Goal: Complete application form: Complete application form

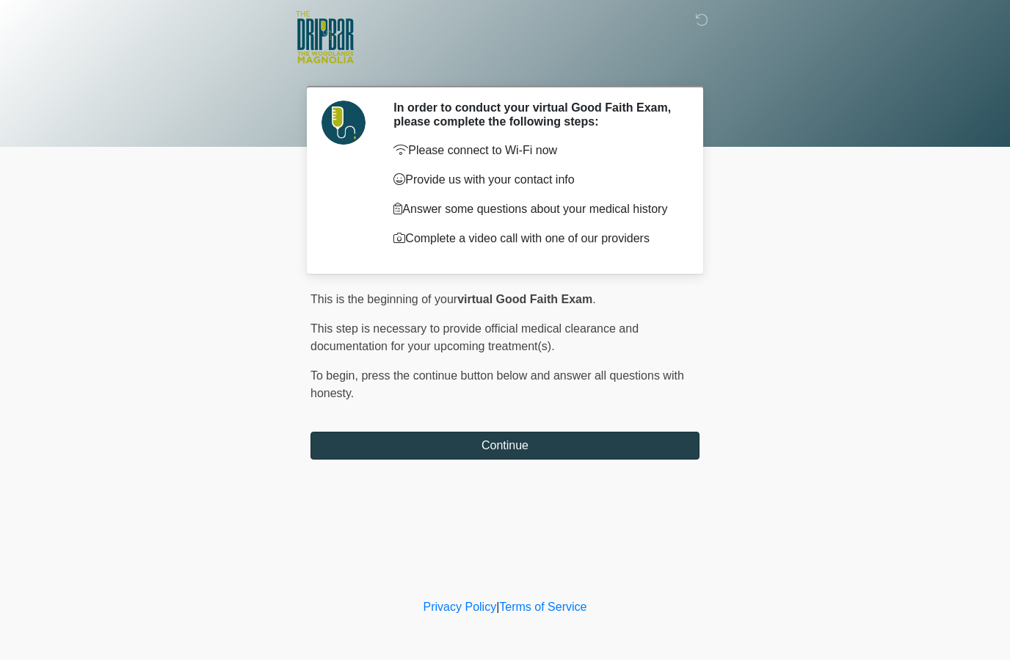
click at [593, 445] on button "Continue" at bounding box center [505, 446] width 389 height 28
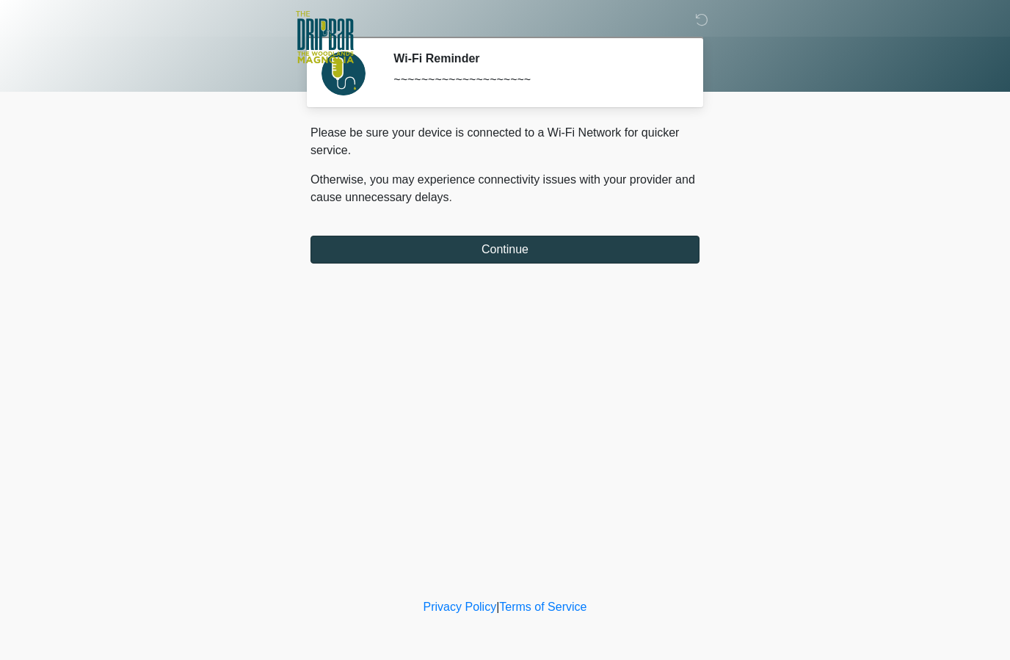
click at [665, 237] on button "Continue" at bounding box center [505, 250] width 389 height 28
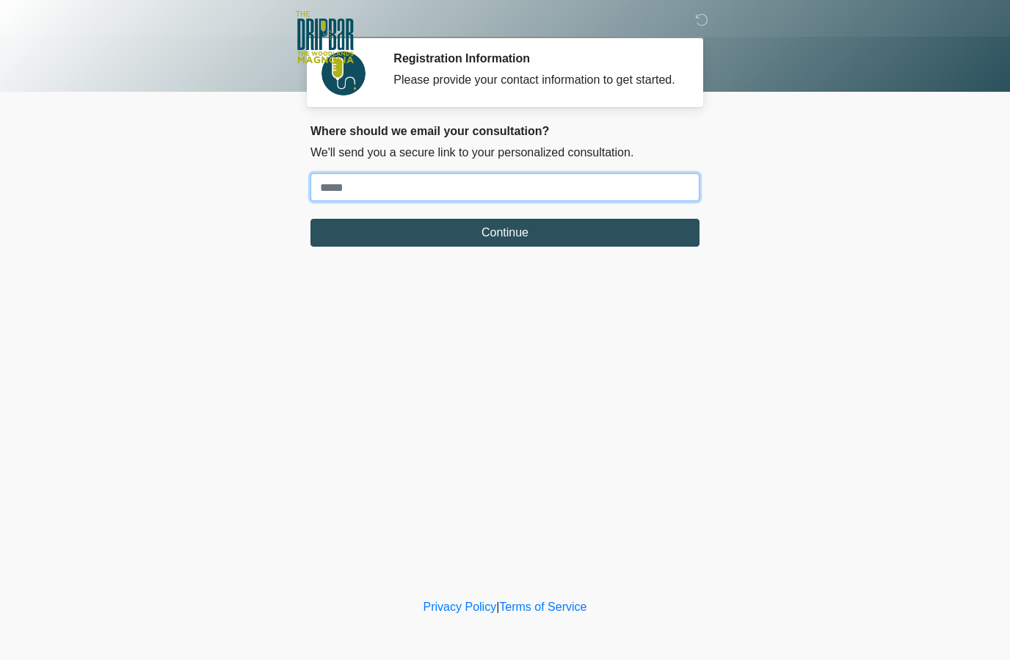
click at [422, 201] on input "Where should we email your treatment plan?" at bounding box center [505, 187] width 389 height 28
type input "**********"
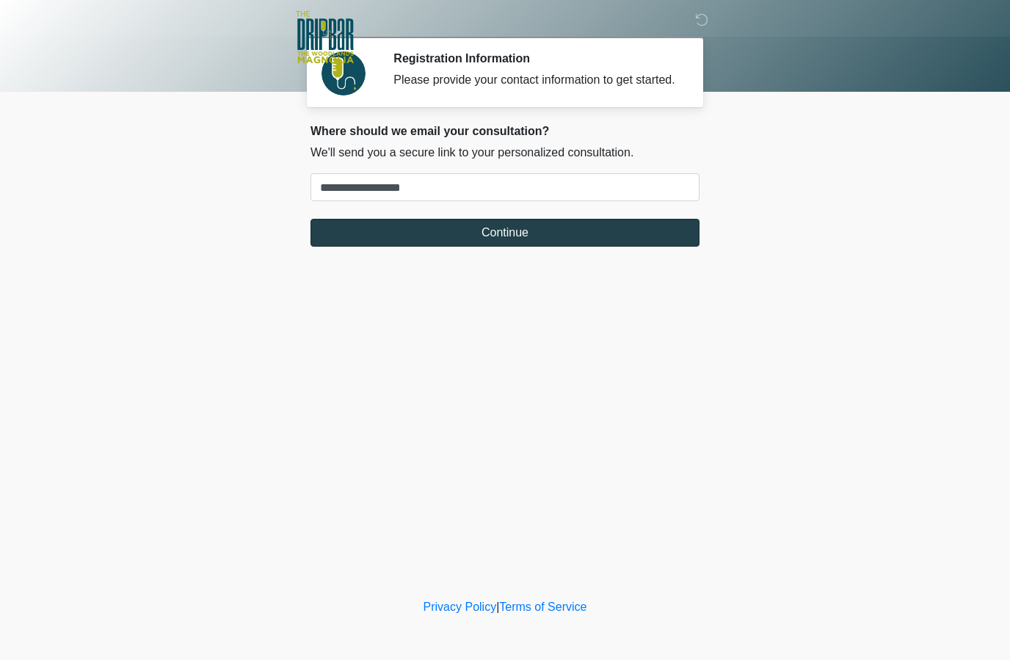
click at [576, 247] on button "Continue" at bounding box center [505, 233] width 389 height 28
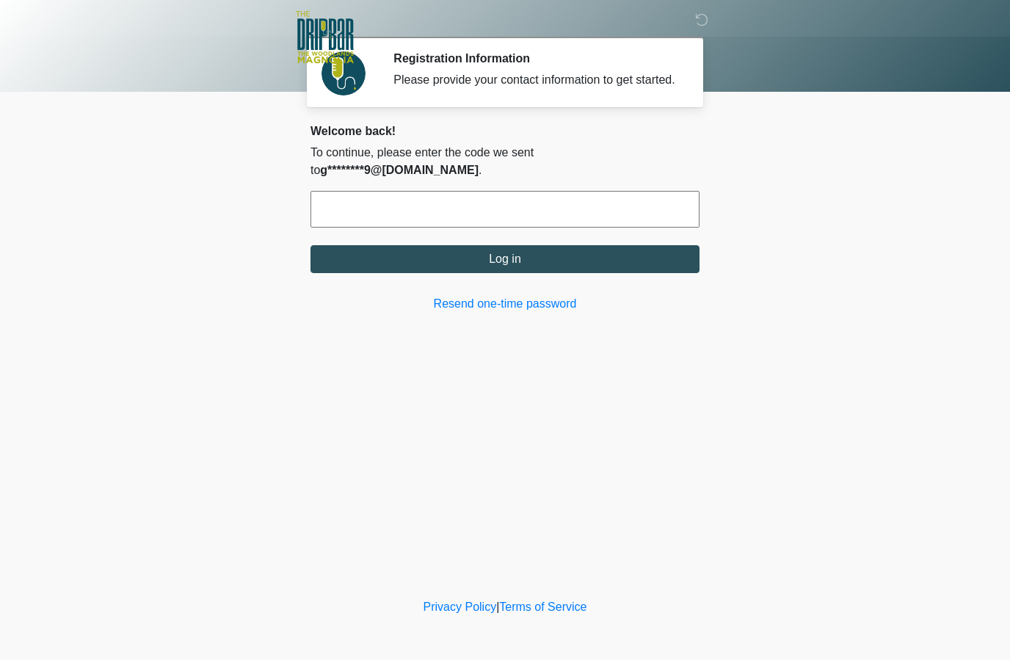
click at [460, 195] on input "text" at bounding box center [505, 209] width 389 height 37
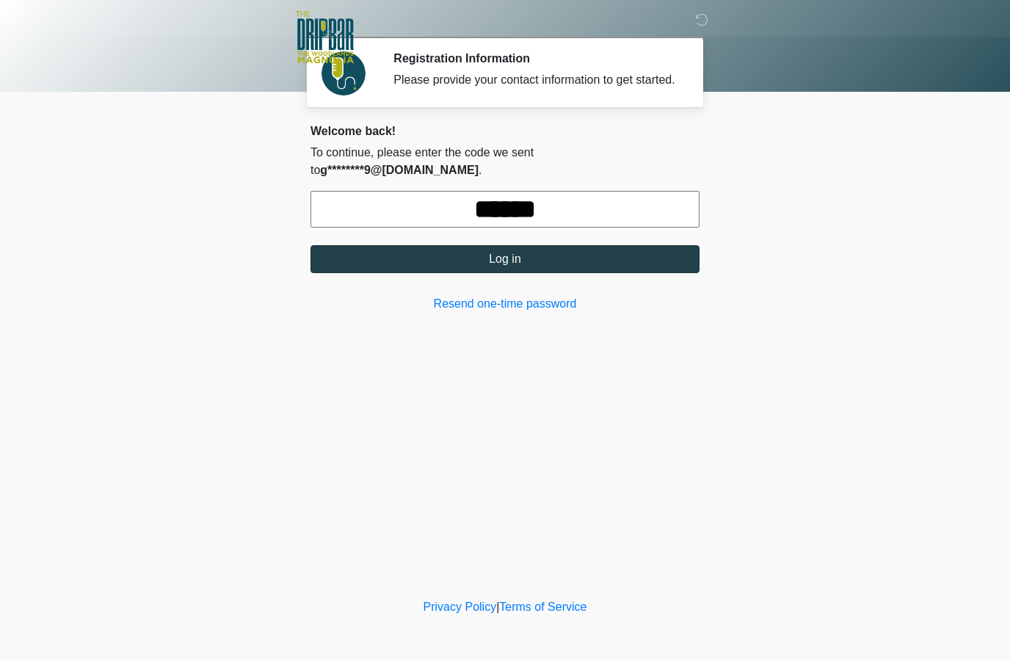
type input "******"
click at [620, 258] on button "Log in" at bounding box center [505, 259] width 389 height 28
click at [539, 263] on button "Log in" at bounding box center [505, 259] width 389 height 28
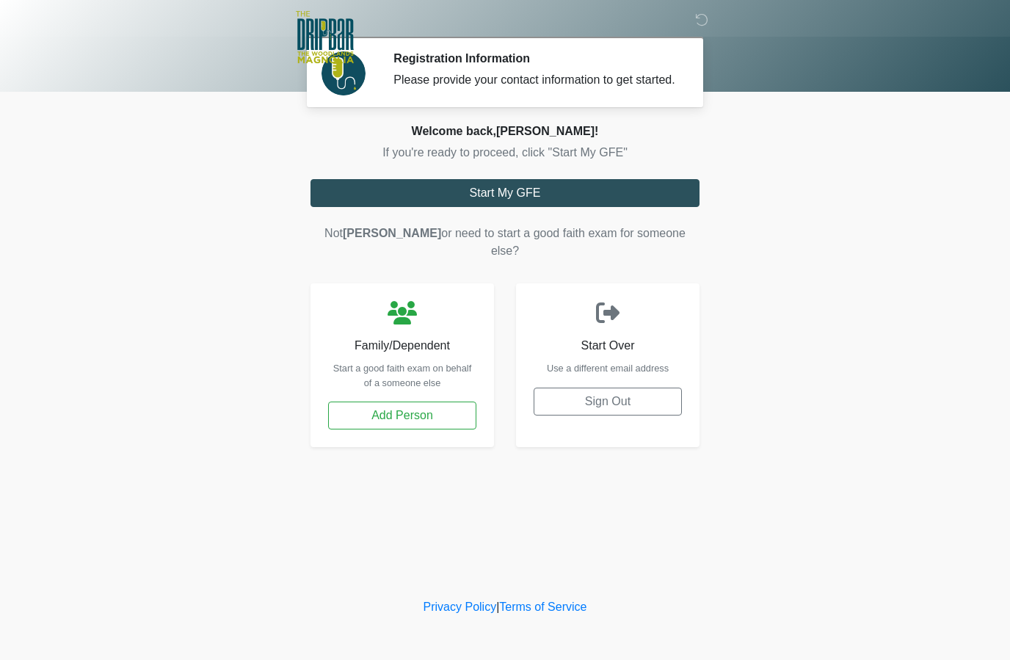
click at [612, 190] on div "Welcome back, Gerald ! If you're ready to proceed, click "Start My GFE" Start M…" at bounding box center [505, 285] width 389 height 323
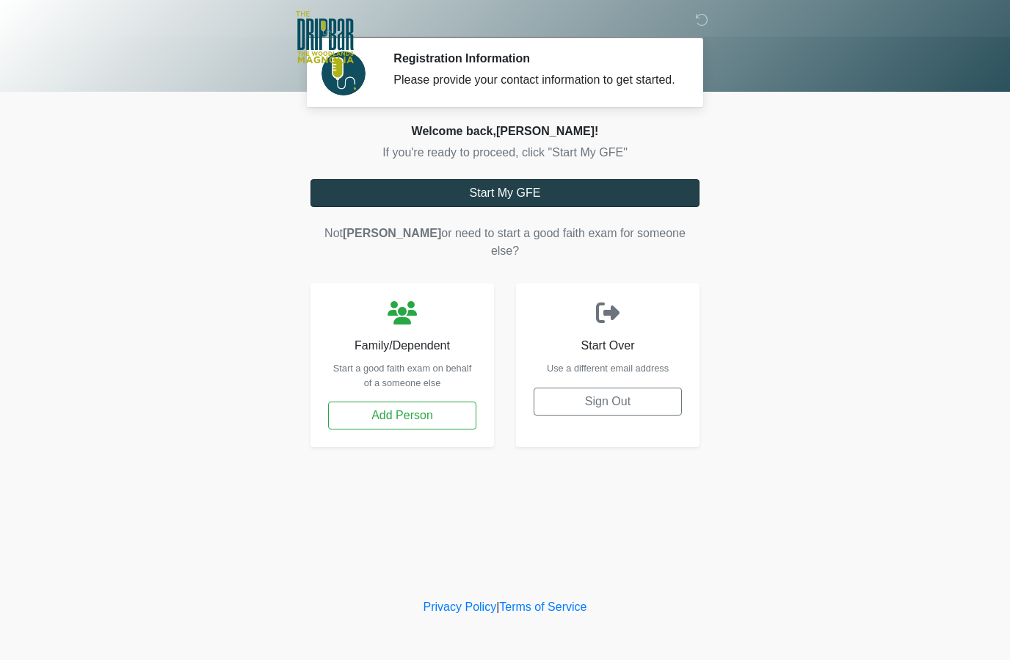
click at [522, 204] on button "Start My GFE" at bounding box center [505, 193] width 389 height 28
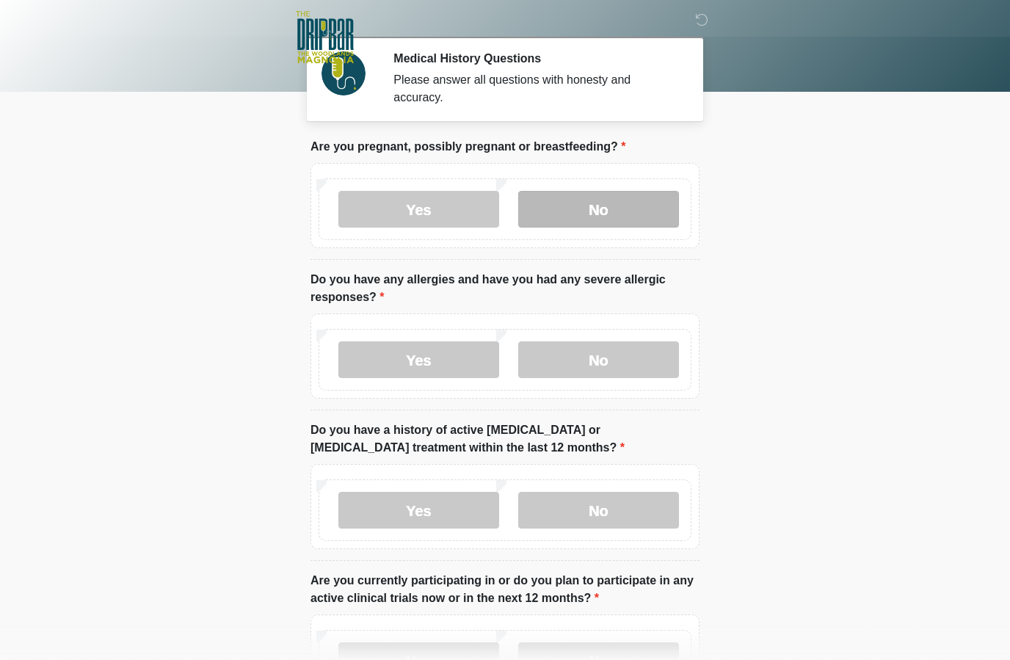
click at [618, 209] on label "No" at bounding box center [598, 209] width 161 height 37
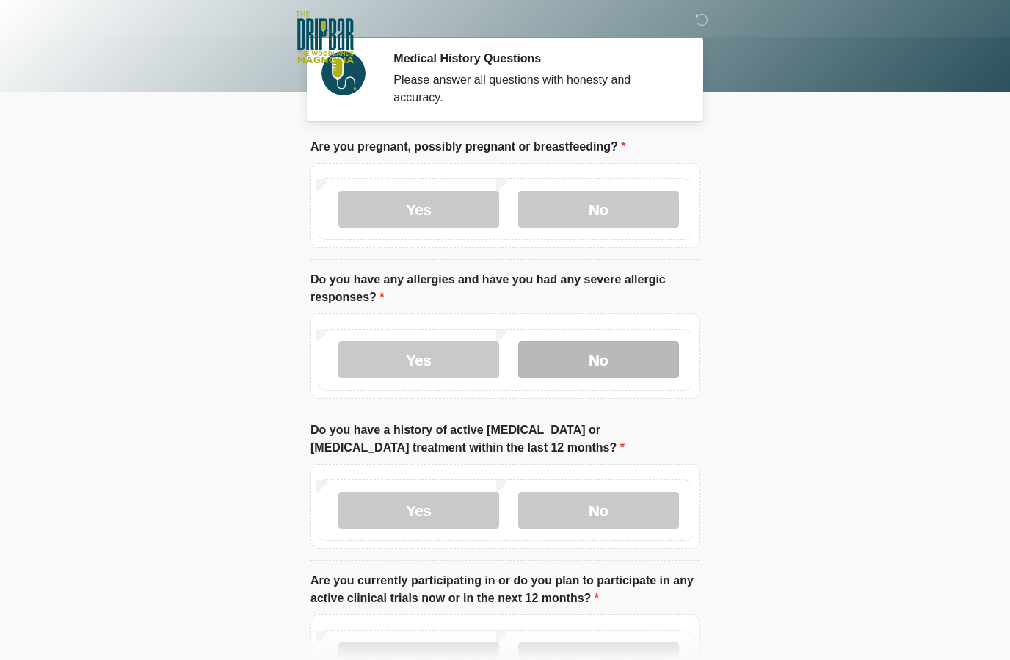
click at [609, 360] on label "No" at bounding box center [598, 359] width 161 height 37
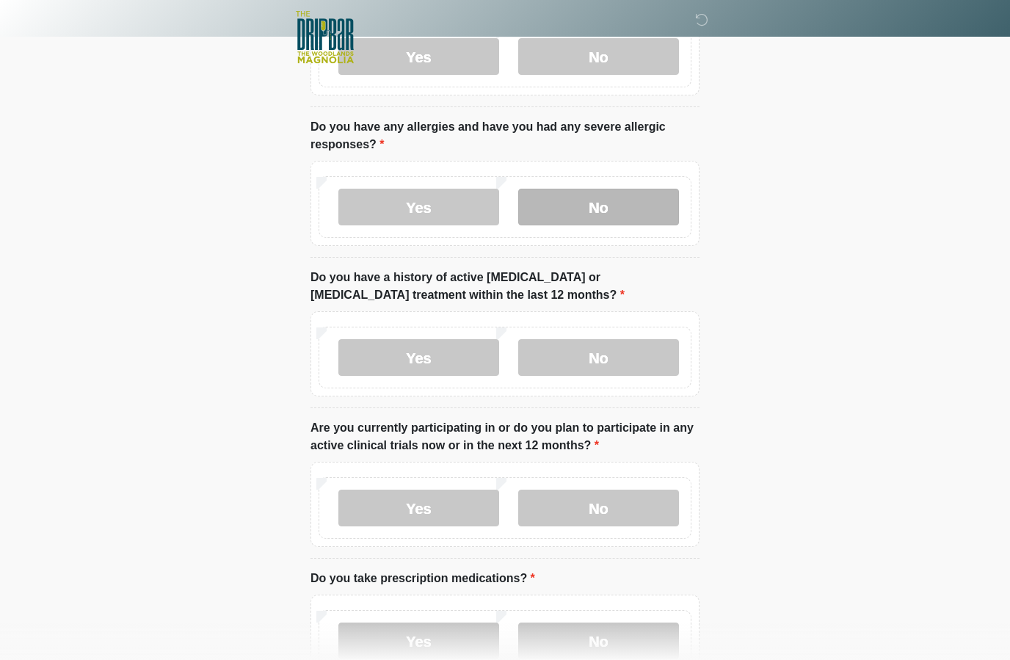
scroll to position [184, 0]
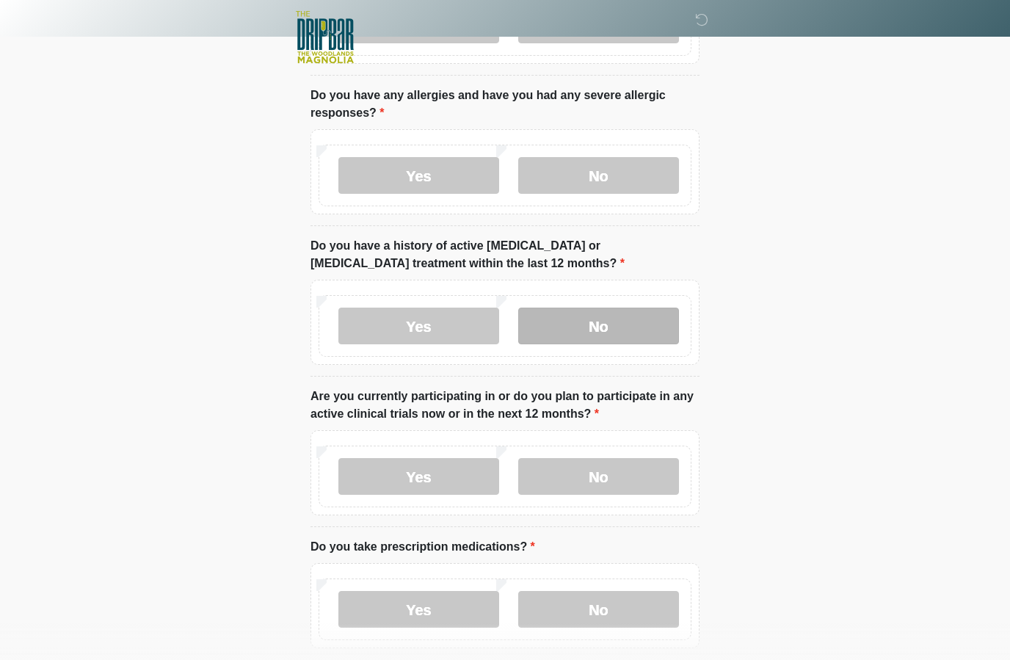
click at [620, 314] on label "No" at bounding box center [598, 326] width 161 height 37
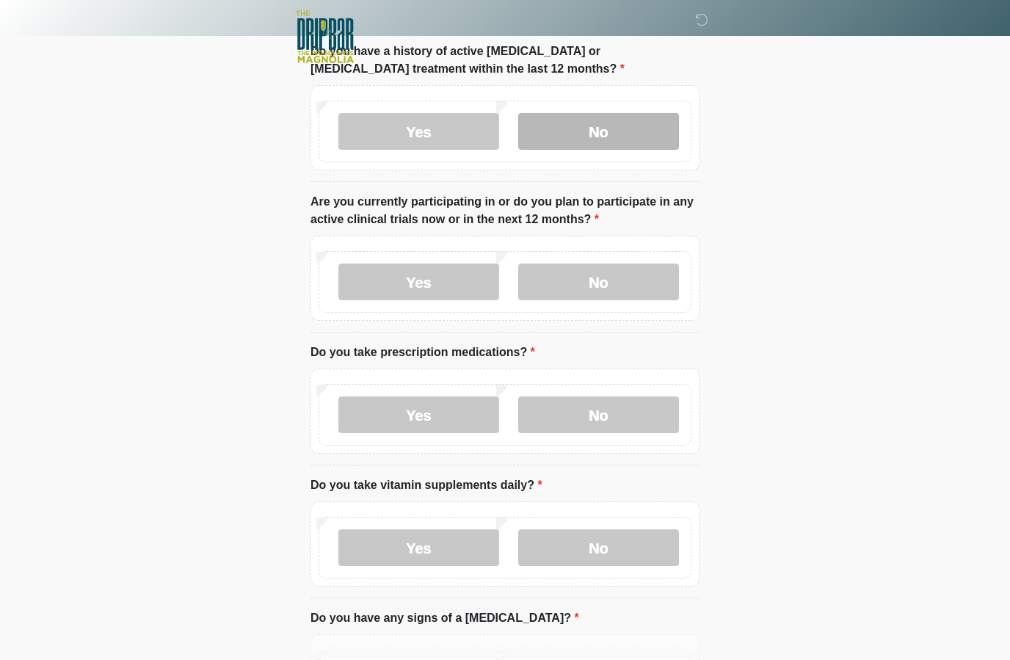
scroll to position [382, 0]
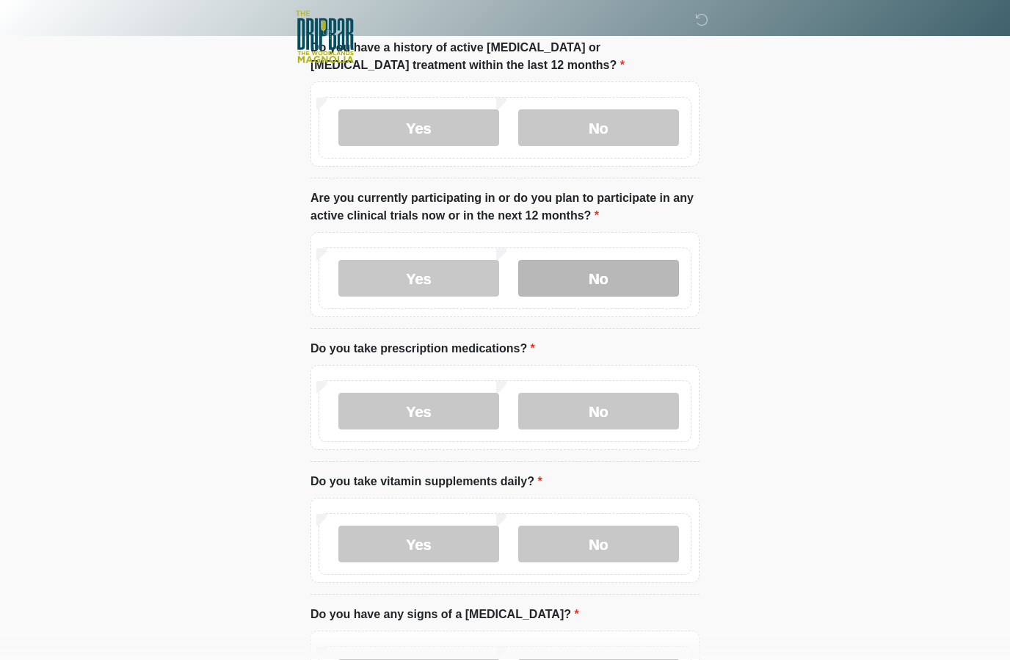
click at [612, 281] on label "No" at bounding box center [598, 279] width 161 height 37
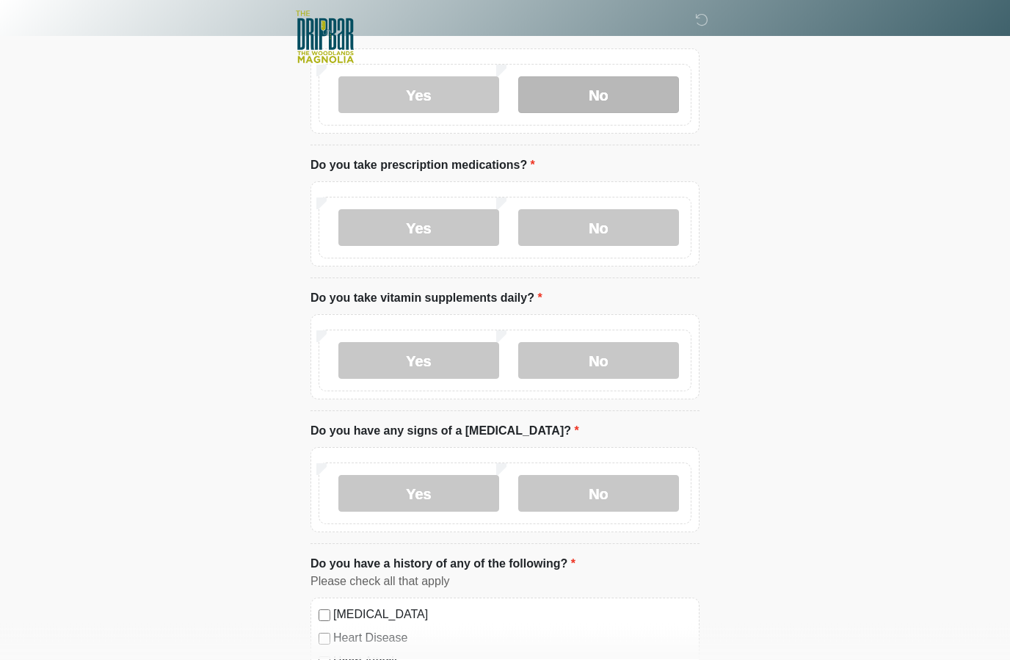
scroll to position [566, 0]
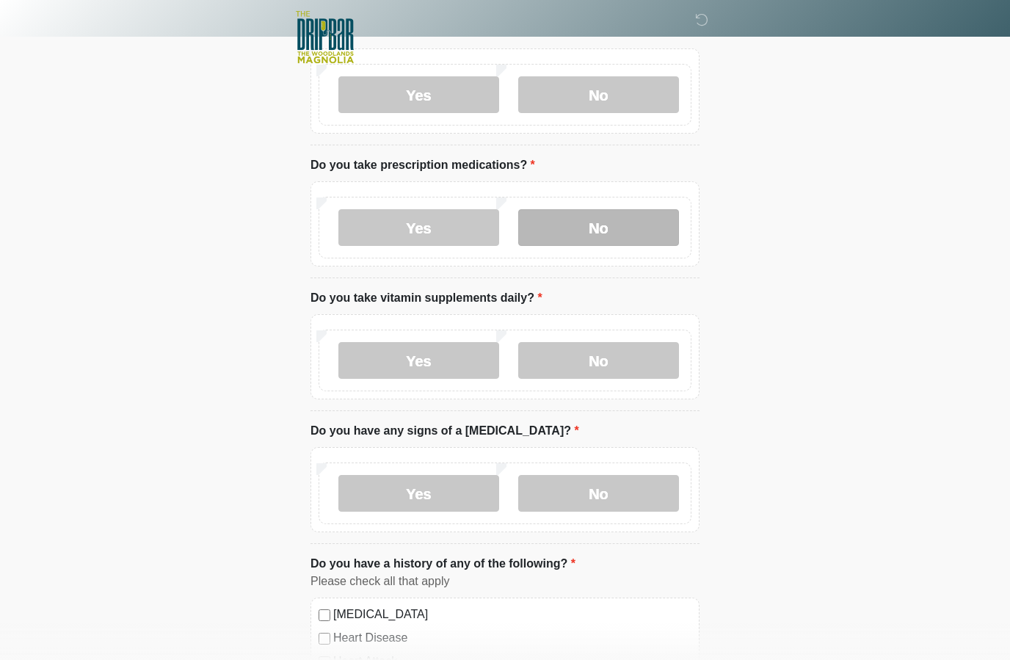
click at [619, 232] on label "No" at bounding box center [598, 227] width 161 height 37
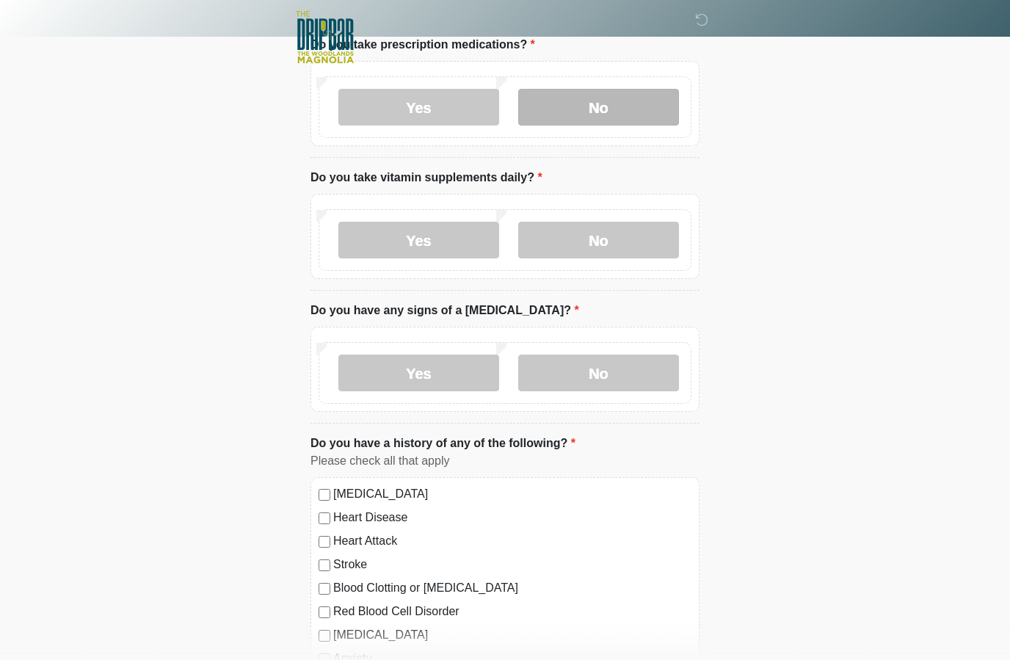
scroll to position [689, 0]
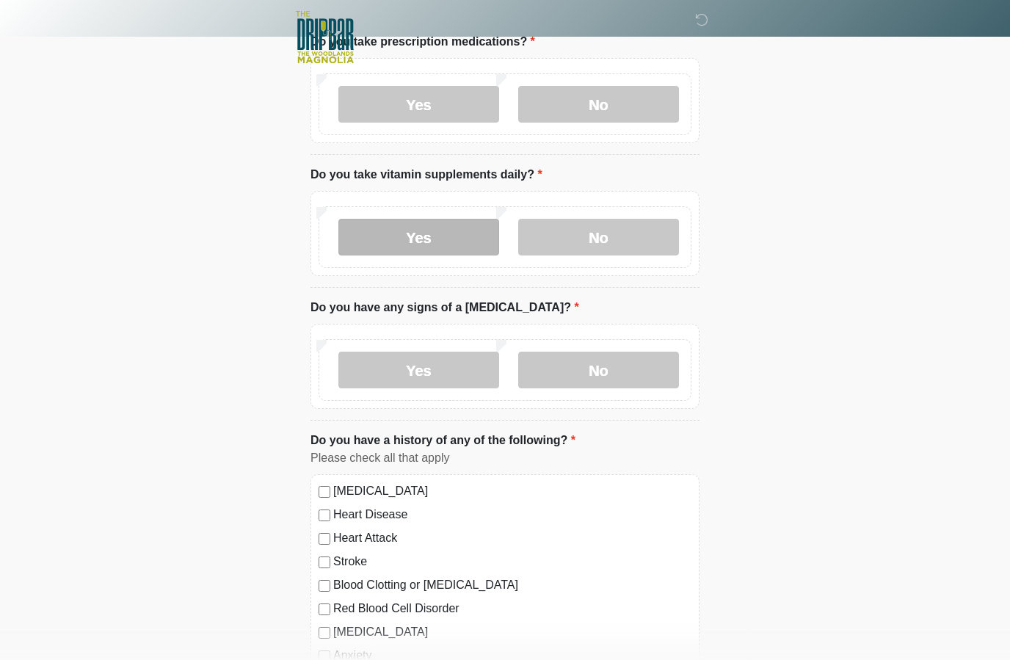
click at [440, 242] on label "Yes" at bounding box center [418, 237] width 161 height 37
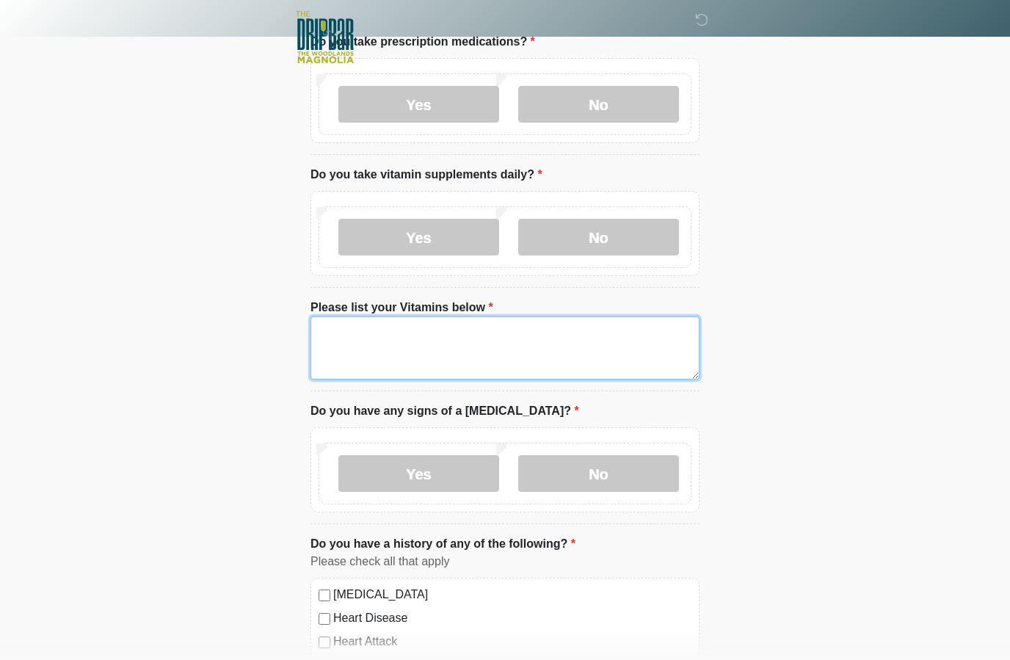
click at [354, 327] on textarea "Please list your Vitamins below" at bounding box center [505, 347] width 389 height 63
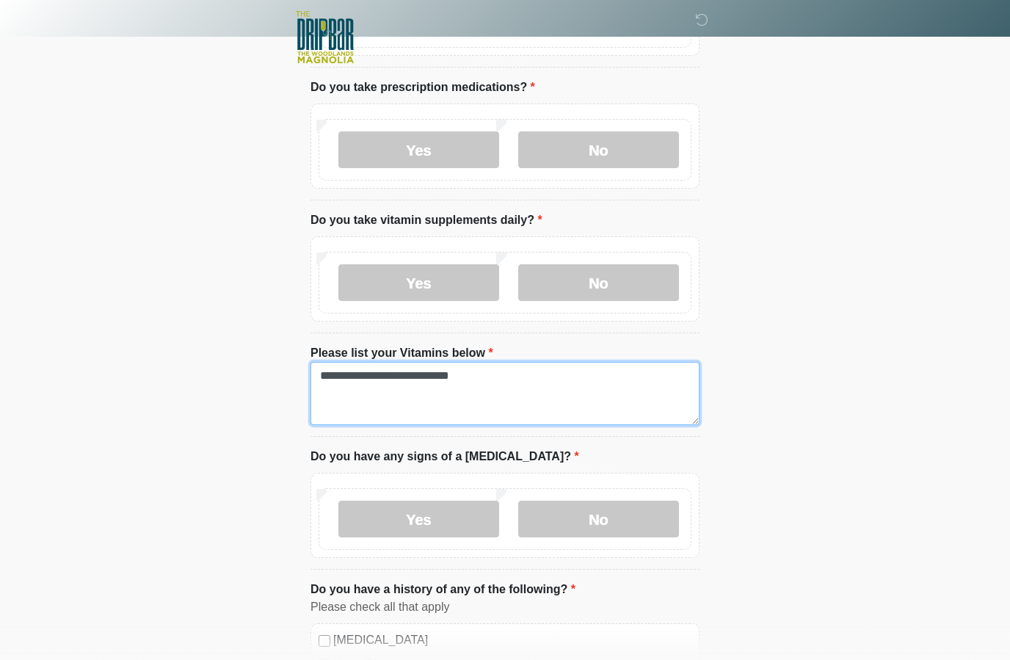
scroll to position [639, 0]
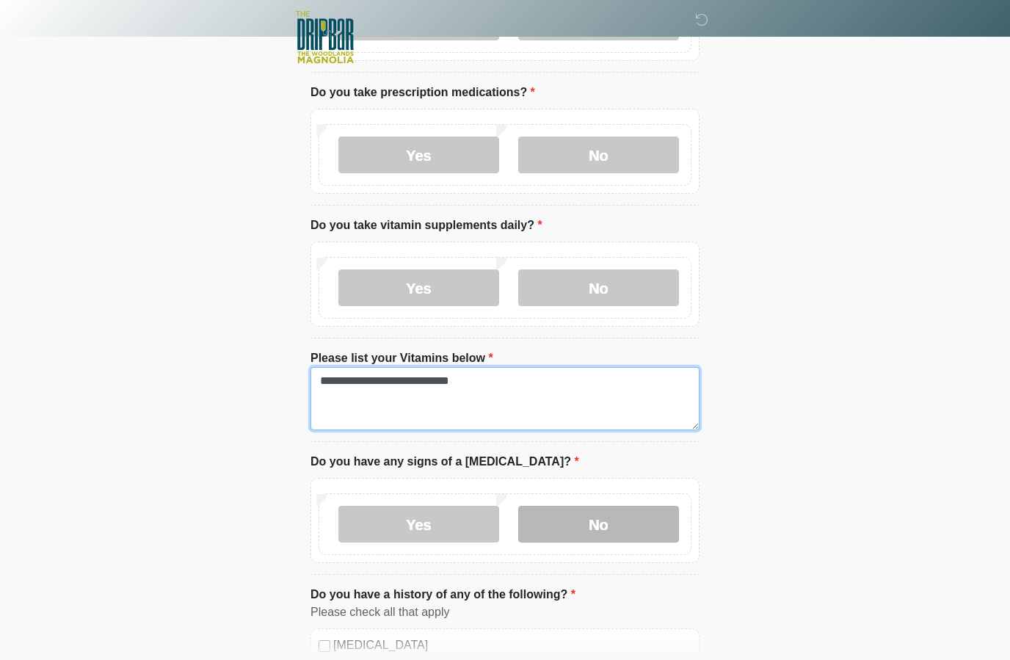
type textarea "**********"
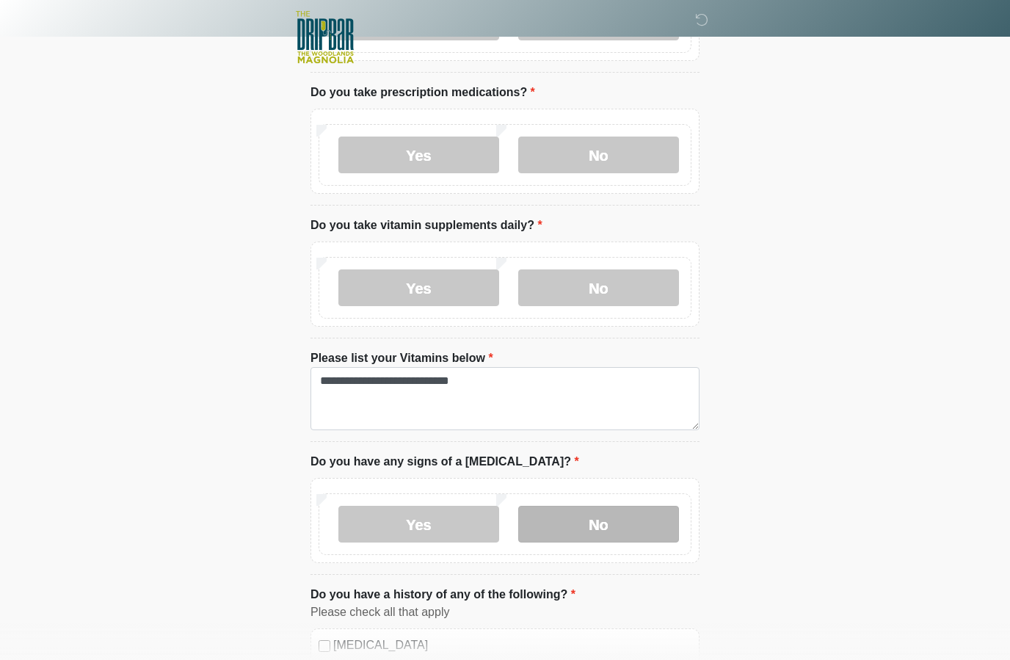
click at [634, 523] on label "No" at bounding box center [598, 524] width 161 height 37
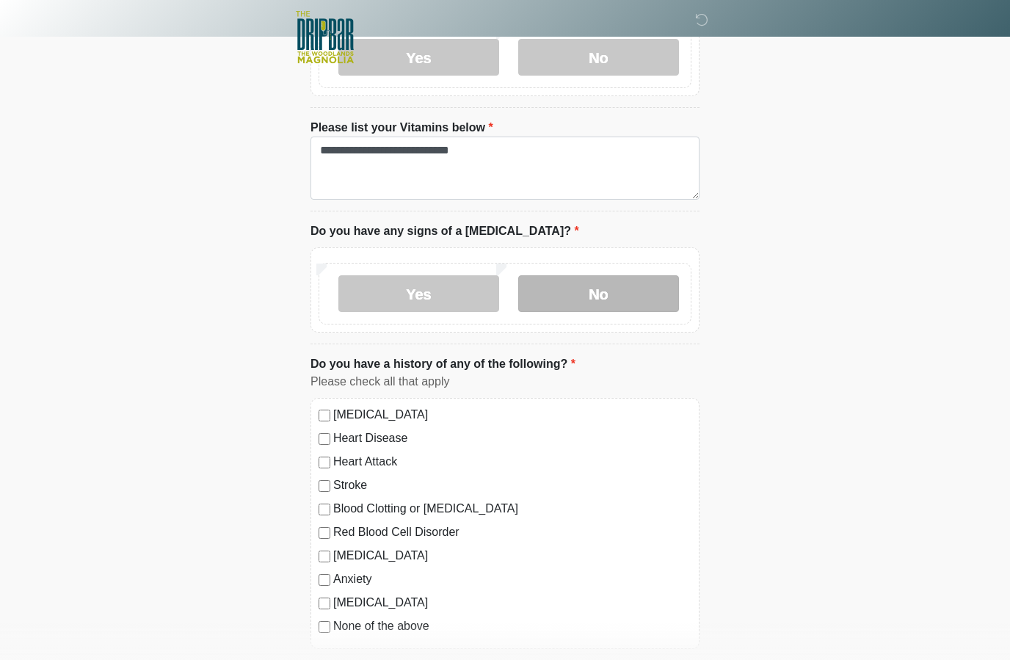
scroll to position [888, 0]
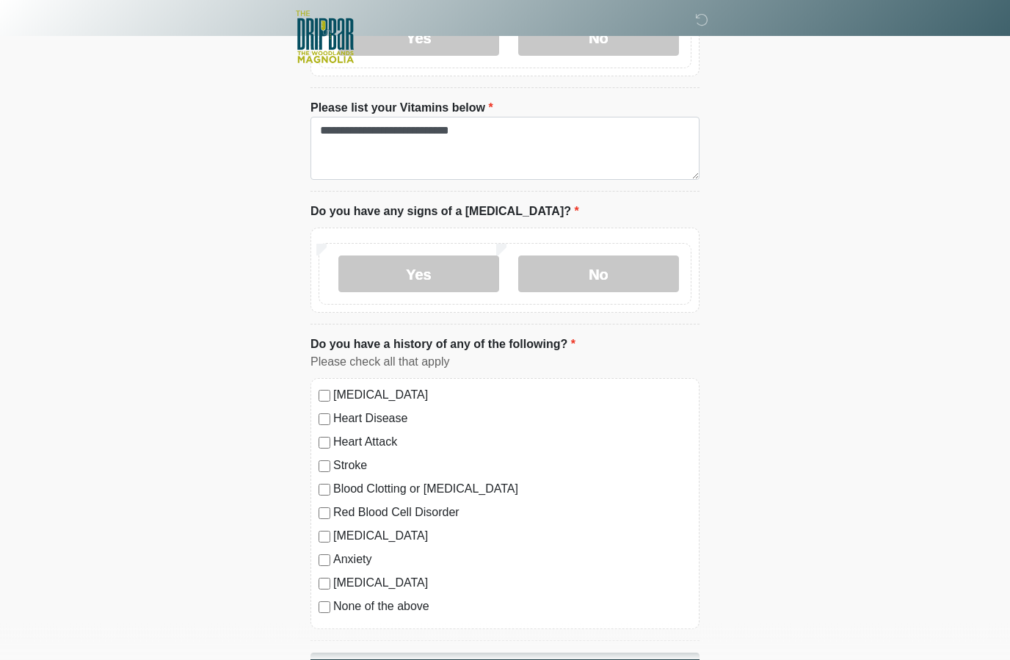
click at [557, 659] on button "Continue" at bounding box center [505, 667] width 389 height 28
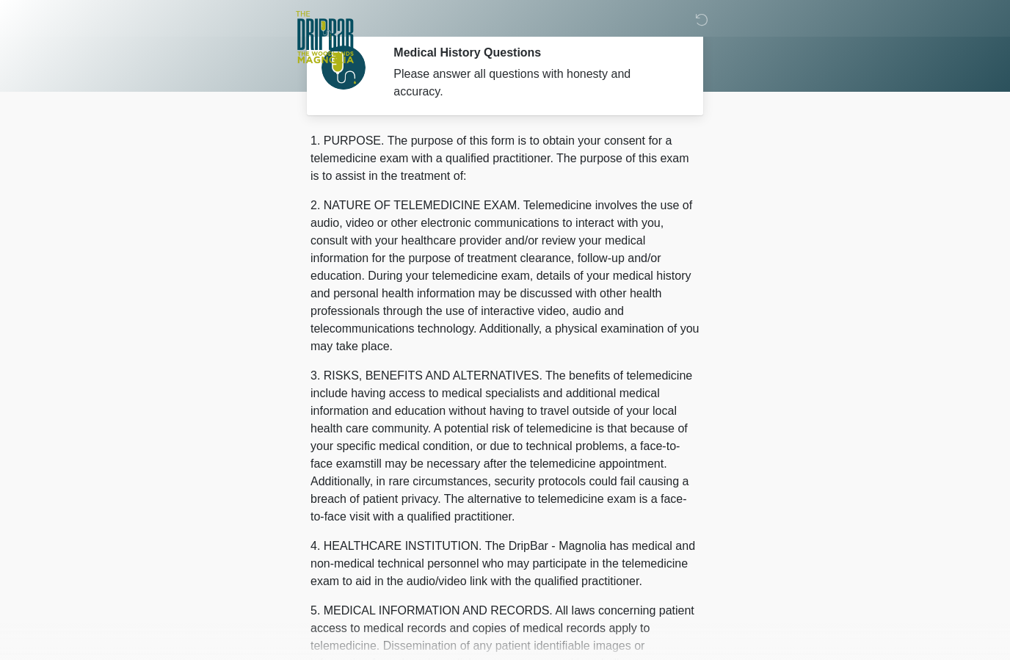
scroll to position [0, 0]
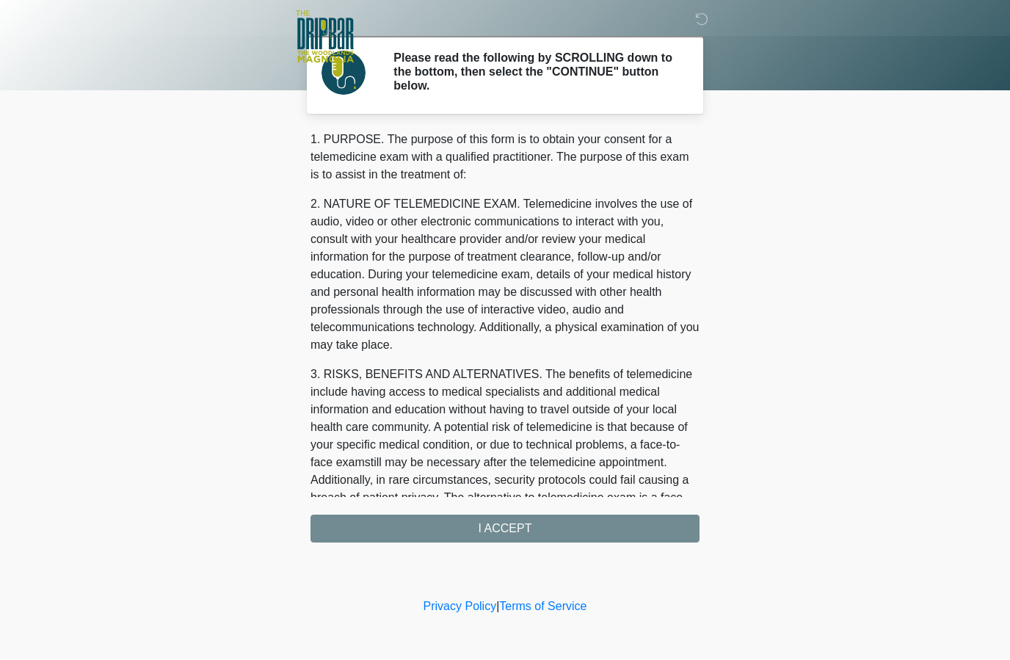
click at [567, 526] on div "1. PURPOSE. The purpose of this form is to obtain your consent for a telemedici…" at bounding box center [505, 337] width 389 height 412
click at [513, 526] on div "1. PURPOSE. The purpose of this form is to obtain your consent for a telemedici…" at bounding box center [505, 337] width 389 height 412
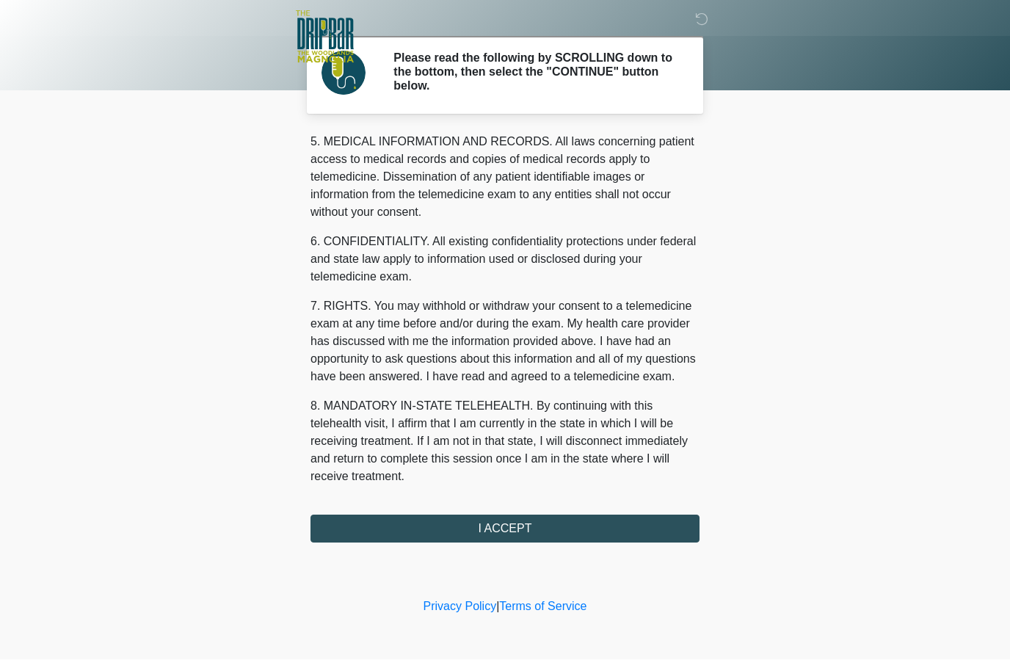
scroll to position [485, 0]
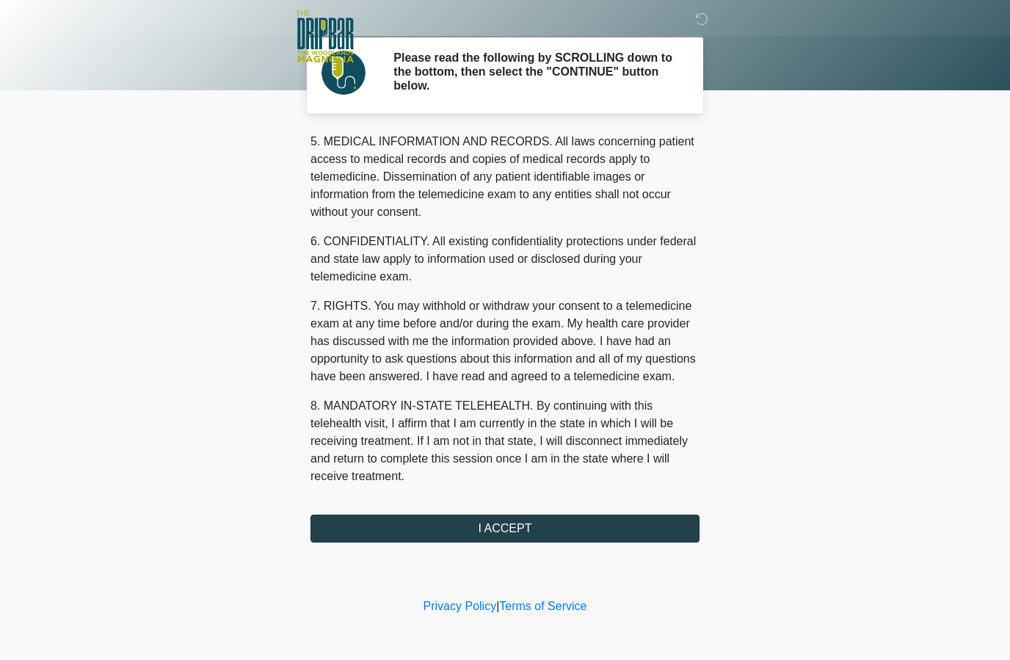
click at [499, 532] on button "I ACCEPT" at bounding box center [505, 529] width 389 height 28
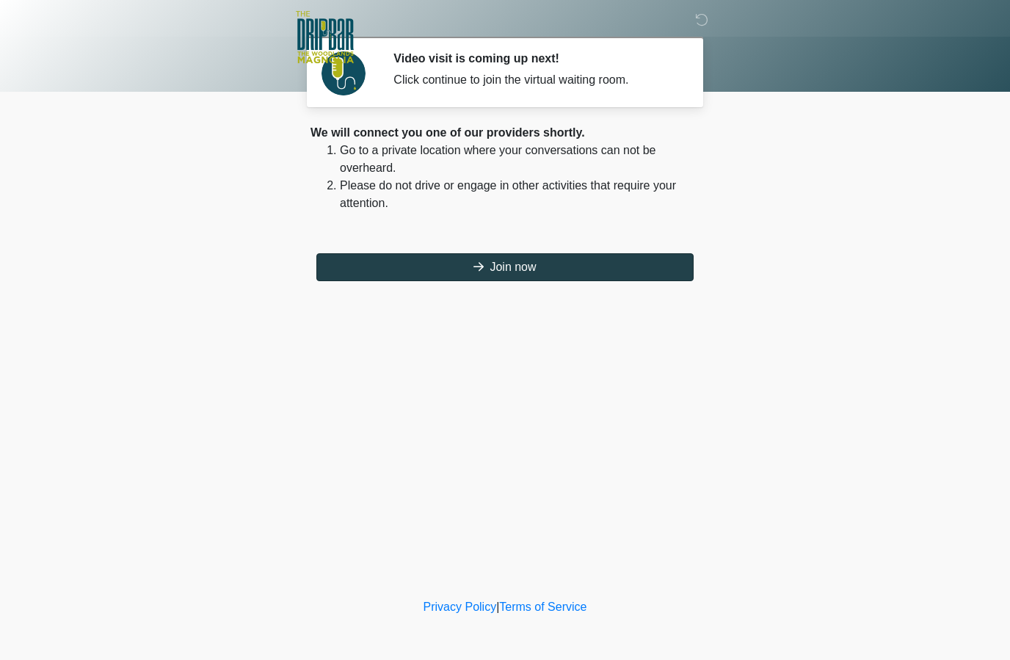
click at [520, 269] on button "Join now" at bounding box center [504, 267] width 377 height 28
click at [489, 272] on button "Join now" at bounding box center [504, 267] width 377 height 28
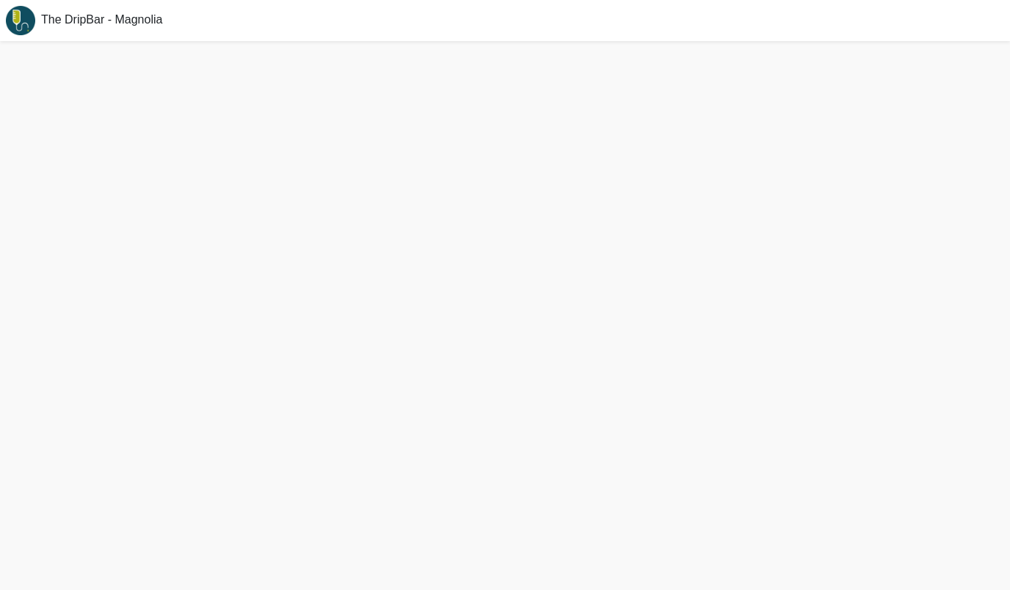
scroll to position [40, 0]
